Goal: Task Accomplishment & Management: Use online tool/utility

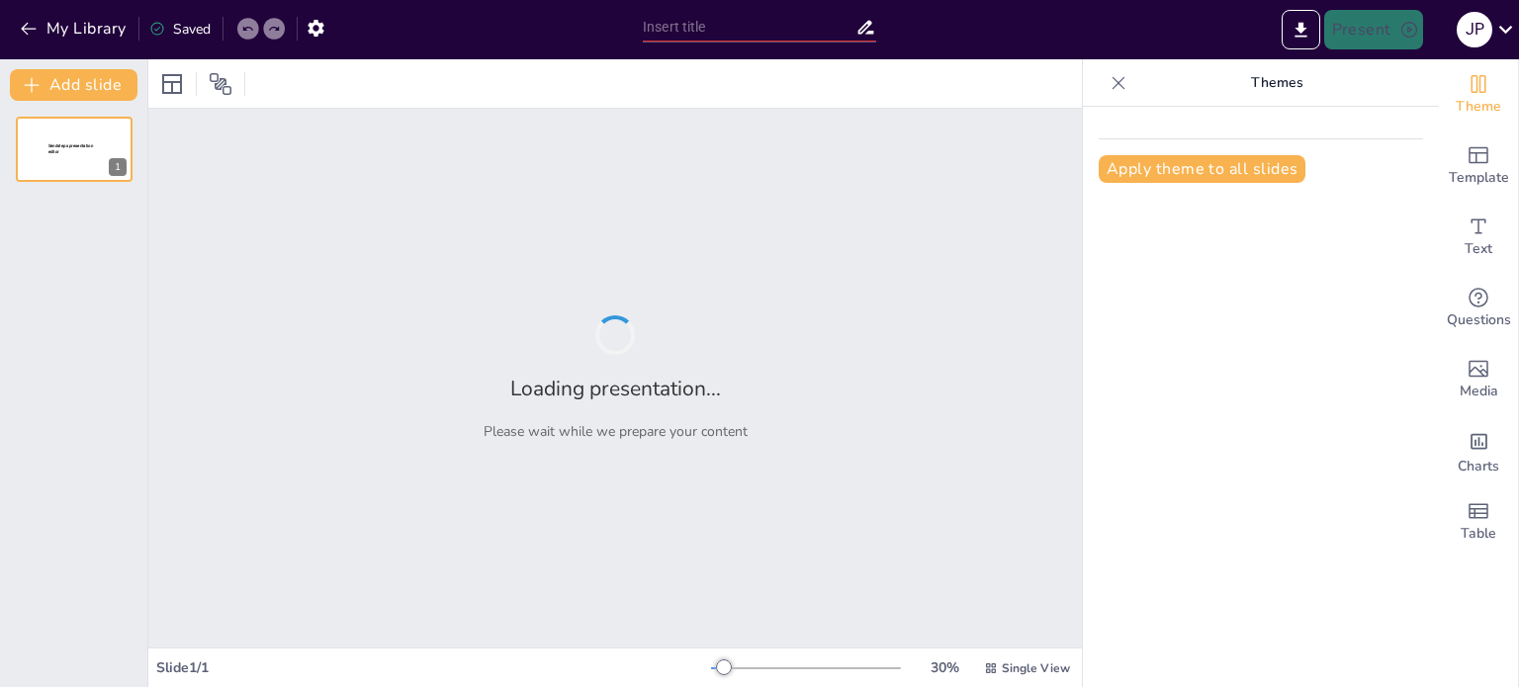
type input "Manierismo y Barroco: Evolución Estilística Tras el Renacimiento"
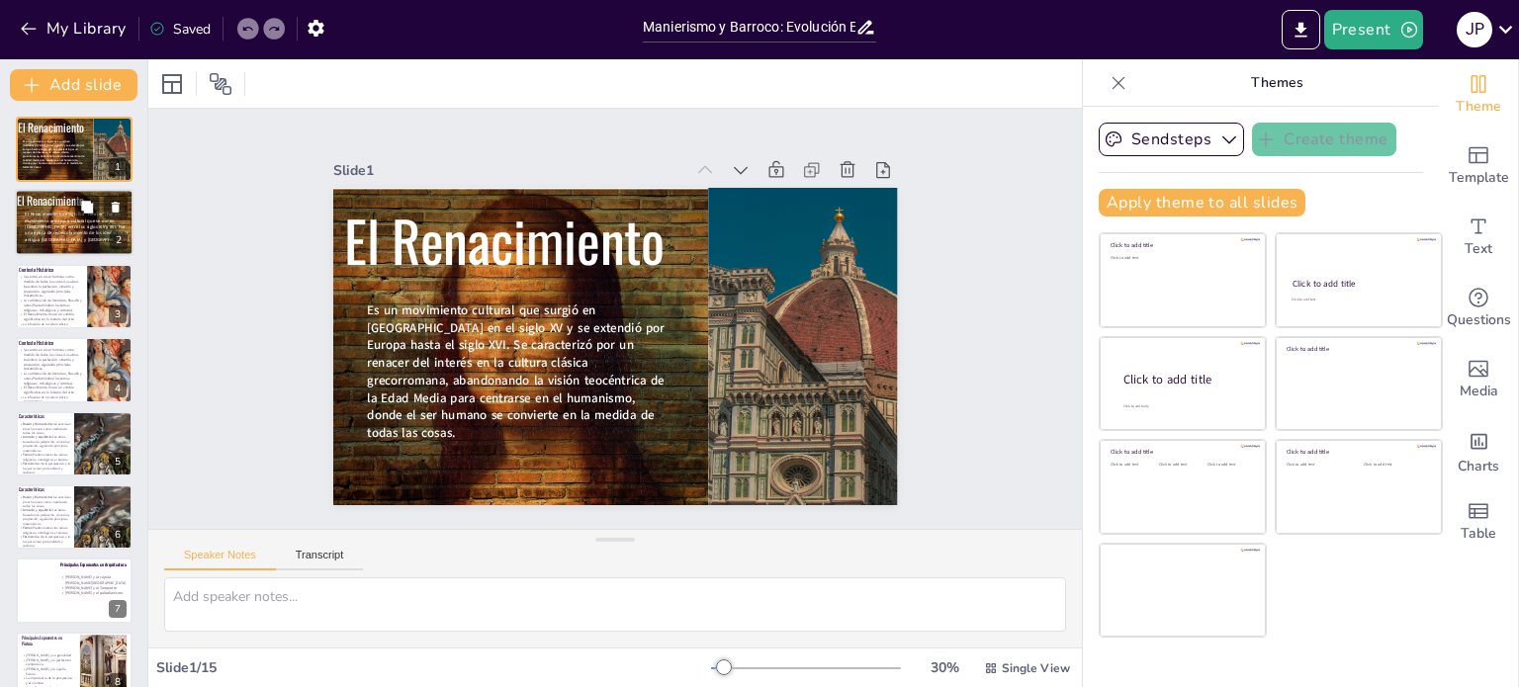
click at [72, 244] on div at bounding box center [75, 246] width 124 height 112
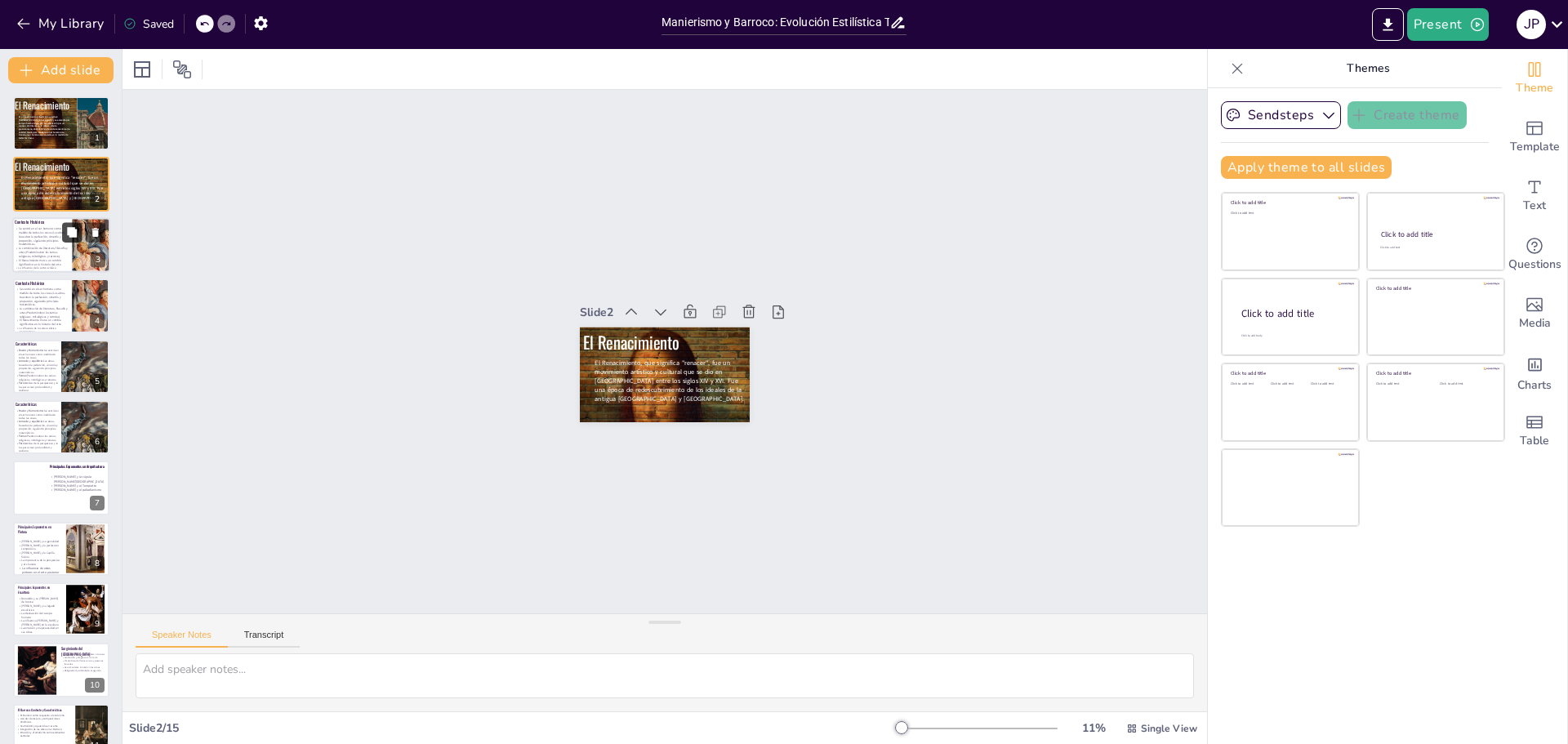
click at [78, 236] on icon at bounding box center [72, 232] width 12 height 12
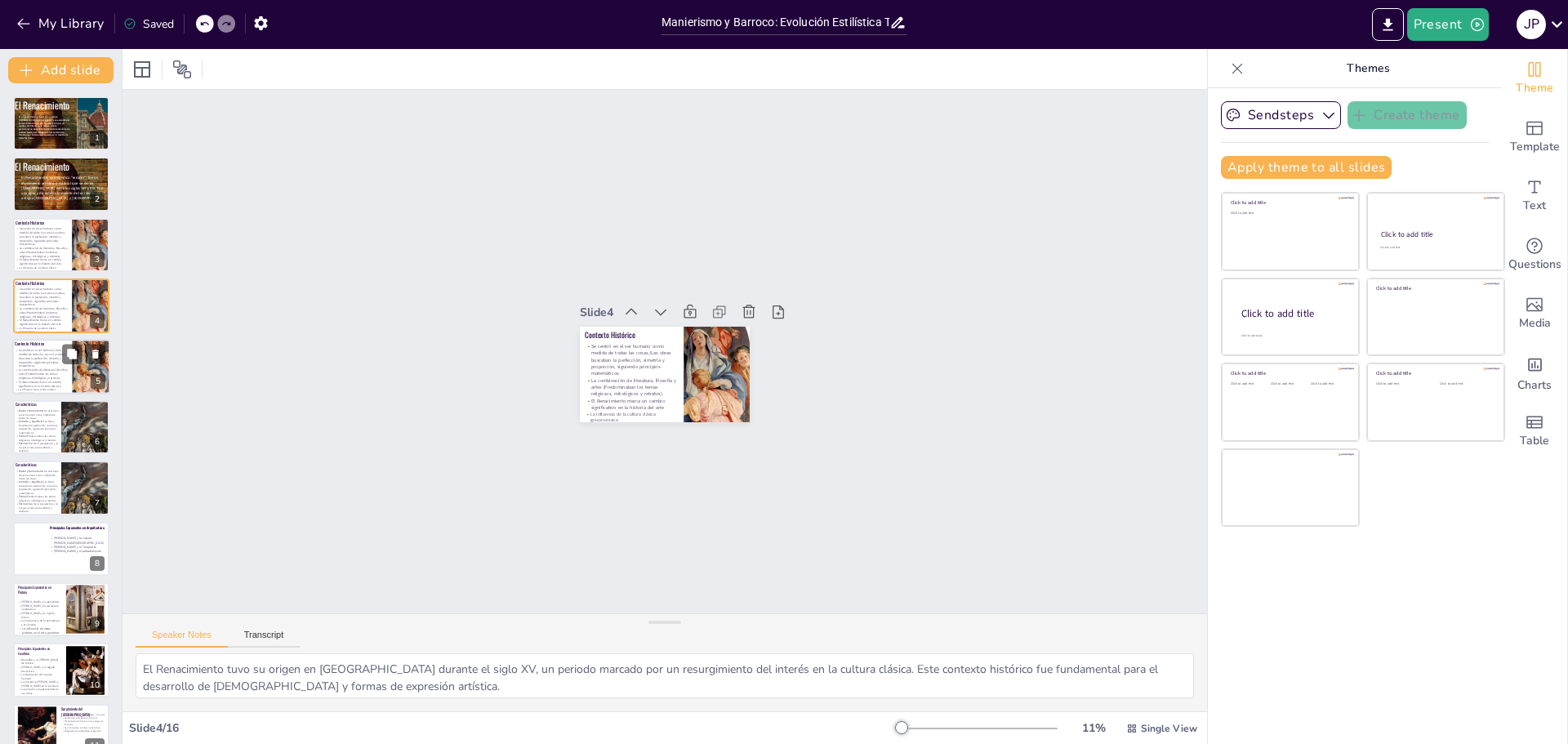
click at [41, 369] on p "La combinación de literatura, filosofía y artes (Predominaban los temas religio…" at bounding box center [42, 373] width 55 height 12
click at [52, 498] on p "Temas: Predominaban los temas religiosos, mitológicos y retratos." at bounding box center [37, 499] width 45 height 7
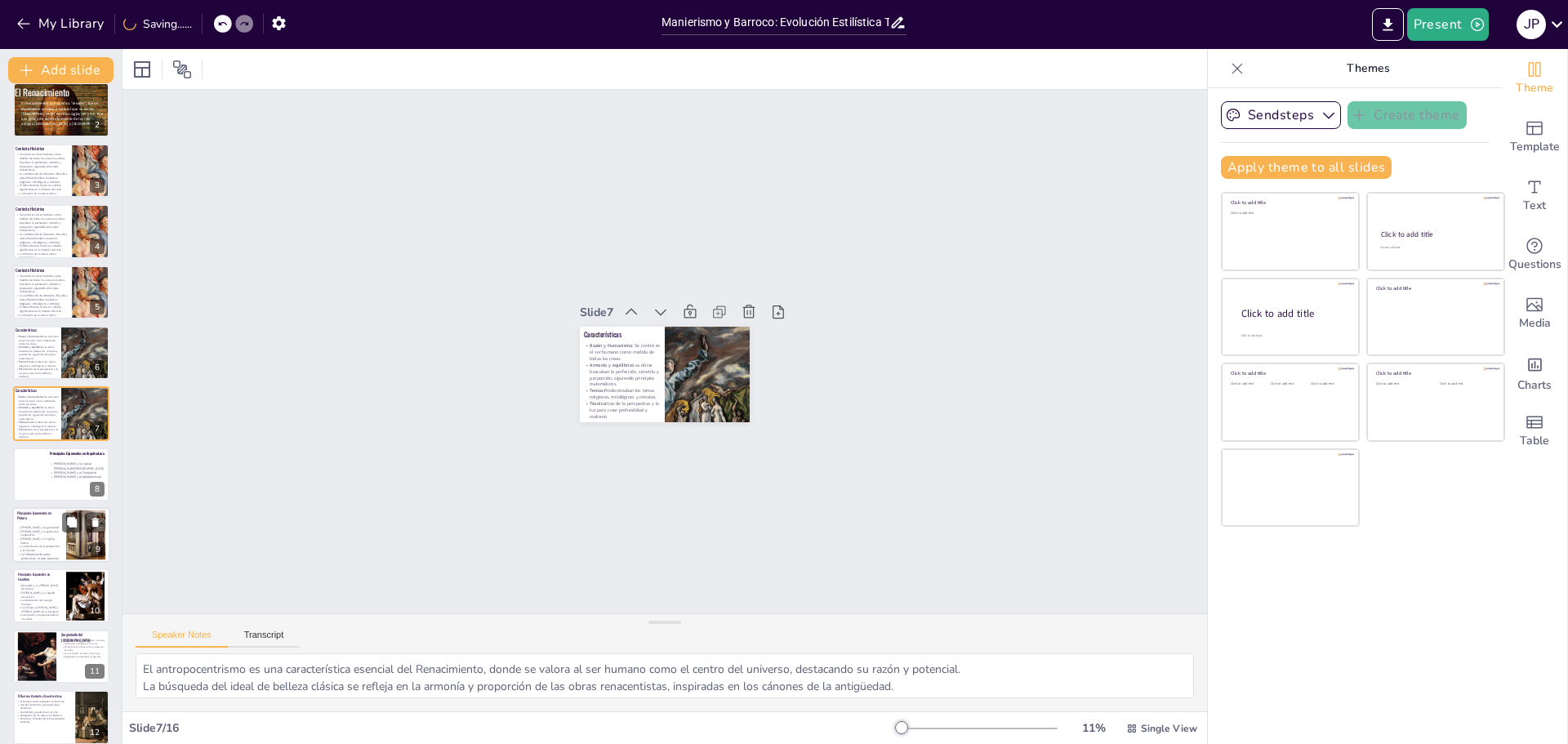
click at [53, 523] on div at bounding box center [61, 534] width 98 height 55
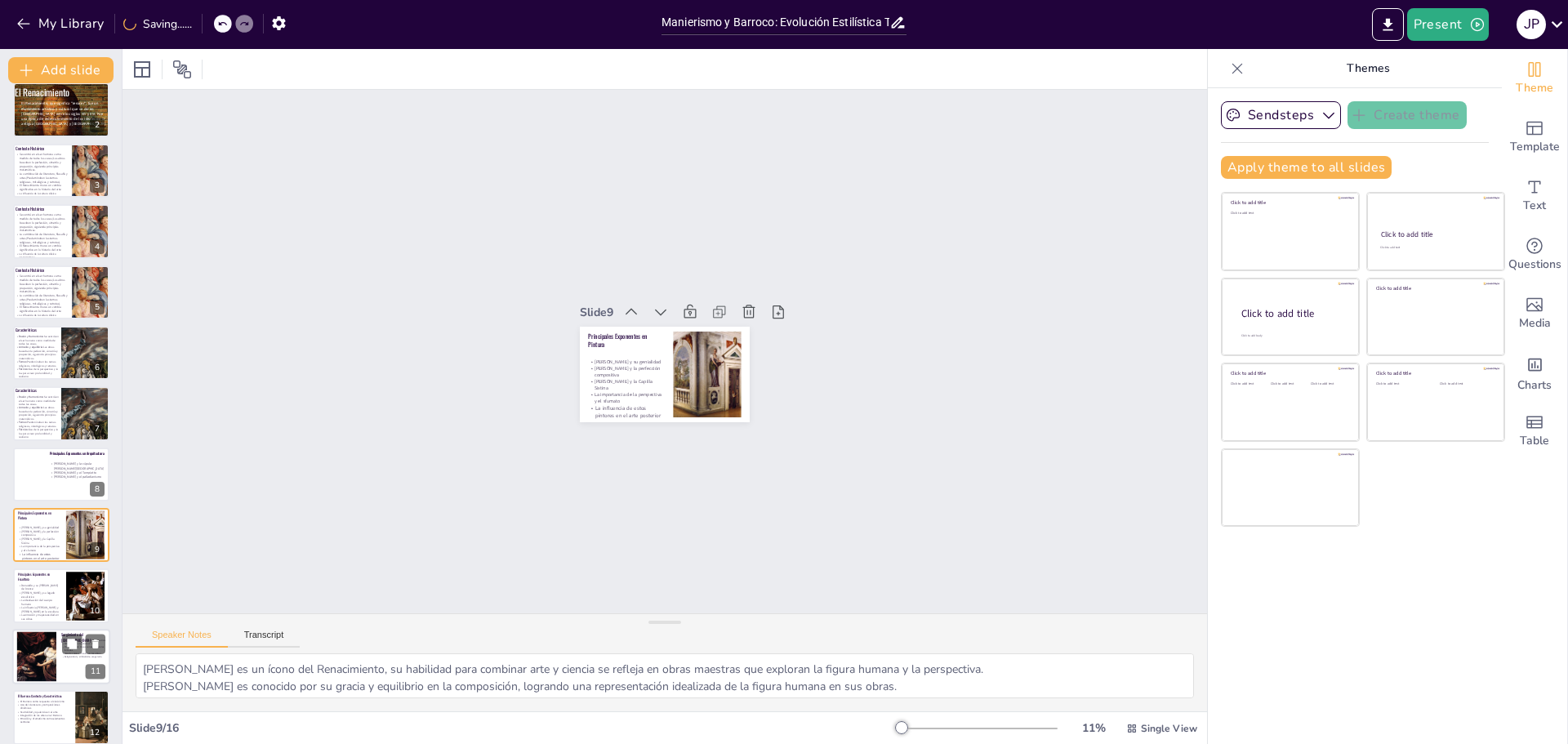
scroll to position [196, 0]
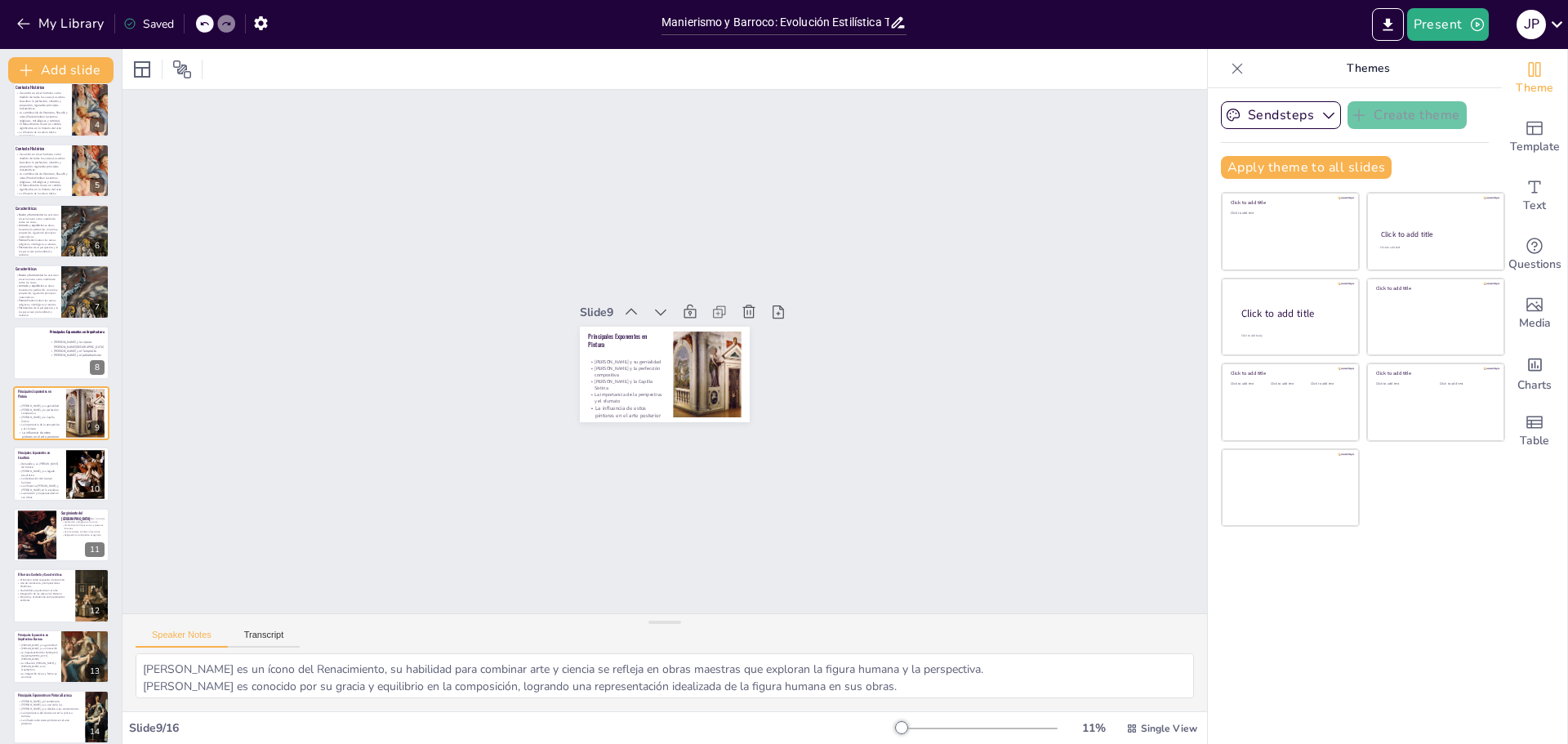
click at [41, 566] on div at bounding box center [61, 595] width 97 height 54
type textarea "El Barroco surge como una respuesta al clasicismo del Renacimiento, buscando un…"
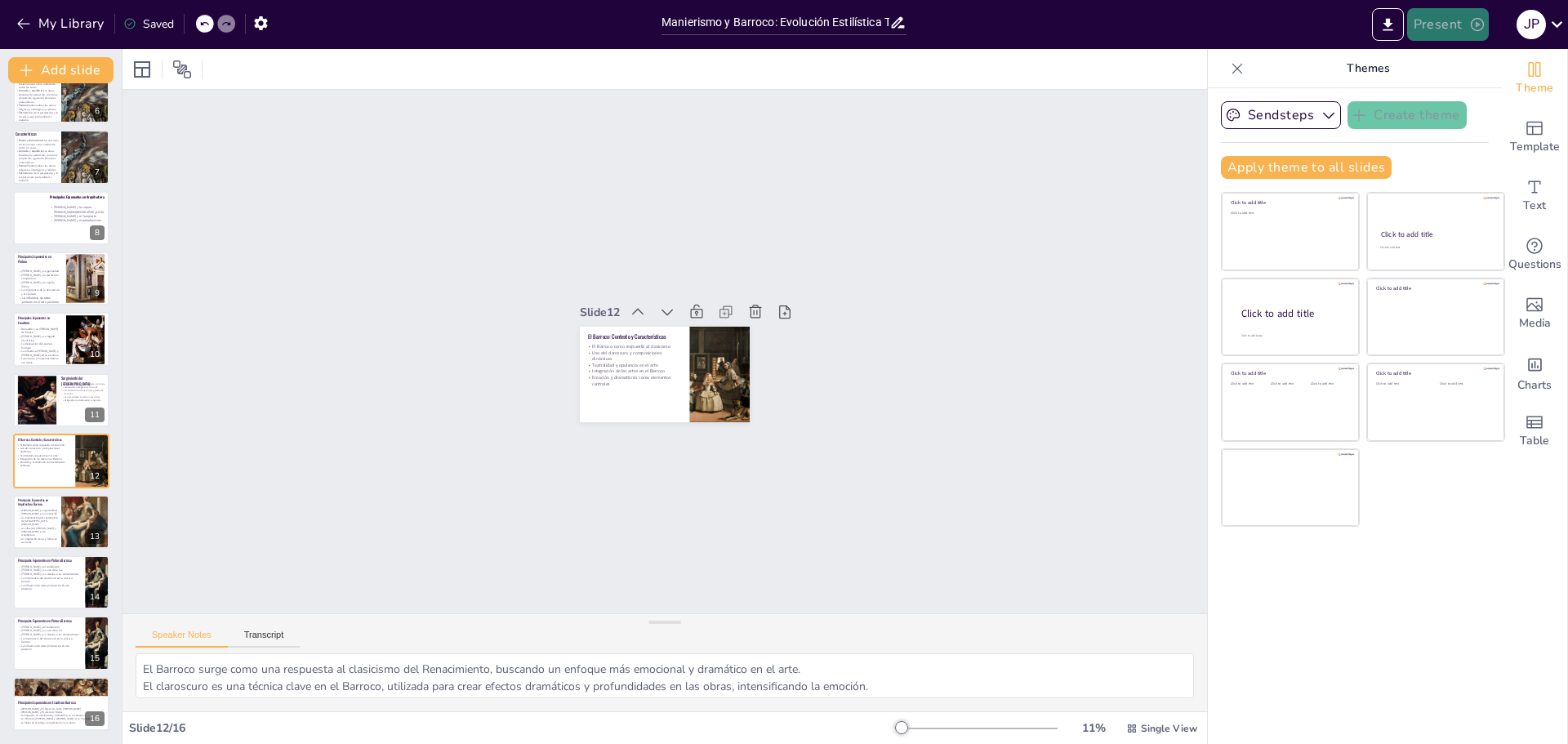
click at [1254, 34] on button "Present" at bounding box center [1448, 25] width 82 height 33
click at [1254, 107] on font "Presentación del juego" at bounding box center [1477, 101] width 111 height 17
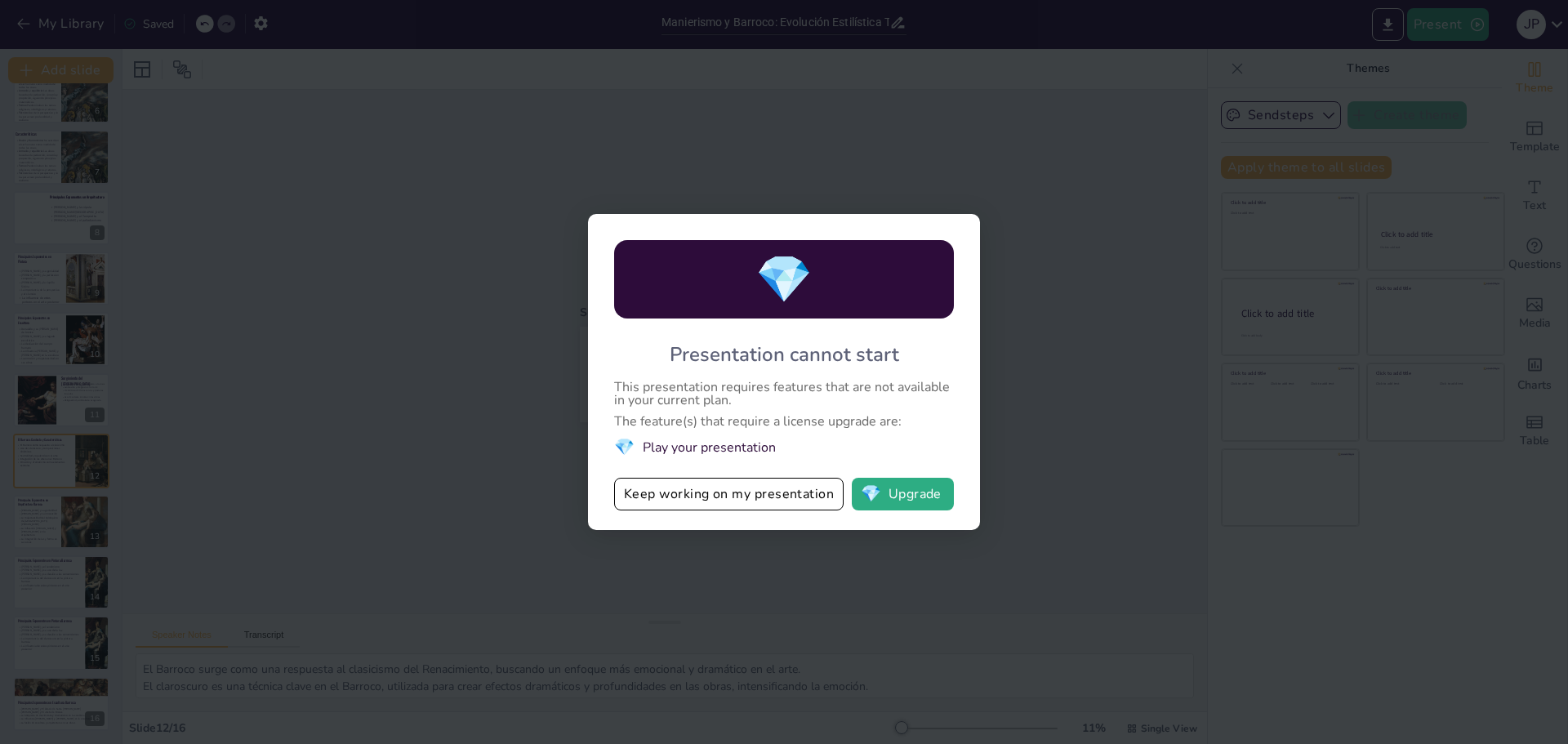
click at [1109, 433] on div "💎 Presentation cannot start This presentation requires features that are not av…" at bounding box center [784, 372] width 1568 height 744
click at [787, 503] on button "Keep working on my presentation" at bounding box center [729, 494] width 230 height 33
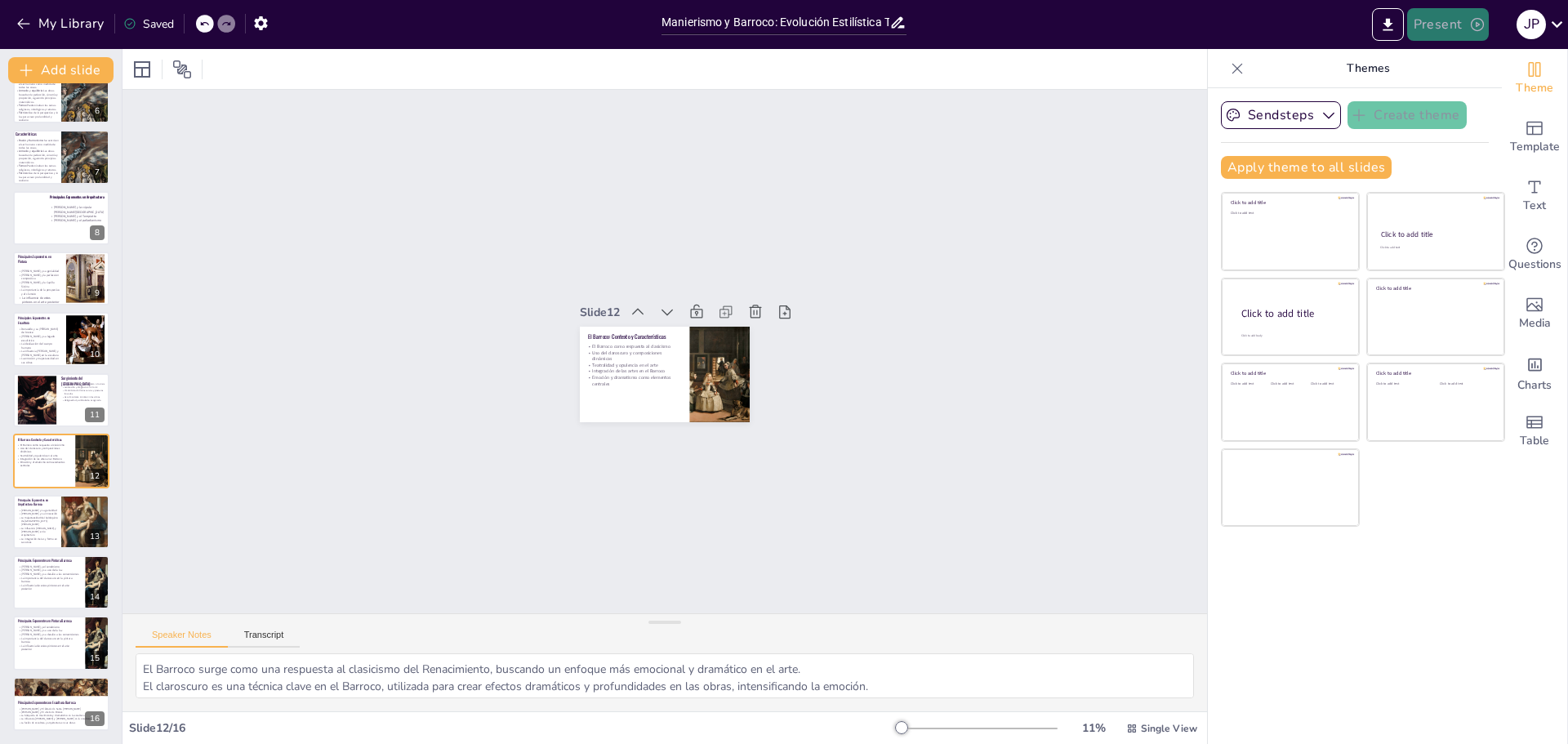
click at [1254, 33] on button "Present" at bounding box center [1448, 25] width 82 height 33
click at [1254, 64] on font "Presentación de vista previa" at bounding box center [1490, 60] width 136 height 12
